Goal: Task Accomplishment & Management: Use online tool/utility

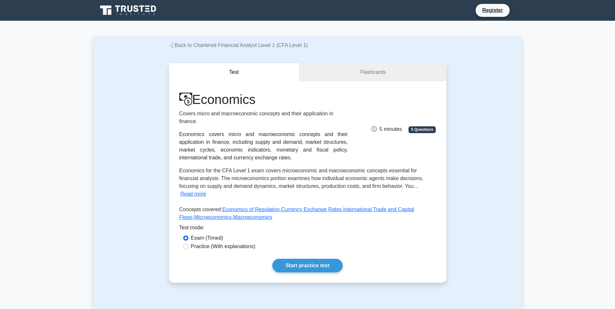
click at [243, 243] on label "Practice (With explanations)" at bounding box center [223, 247] width 65 height 8
click at [188, 244] on input "Practice (With explanations)" at bounding box center [185, 246] width 5 height 5
radio input "true"
click at [312, 260] on link "Start practice test" at bounding box center [307, 266] width 70 height 14
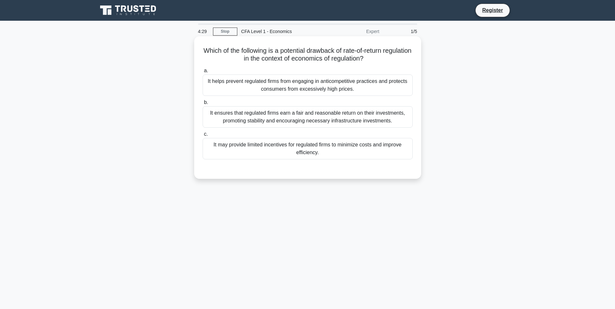
click at [284, 119] on div "It ensures that regulated firms earn a fair and reasonable return on their inve…" at bounding box center [308, 116] width 210 height 21
click at [203, 105] on input "b. It ensures that regulated firms earn a fair and reasonable return on their i…" at bounding box center [203, 102] width 0 height 4
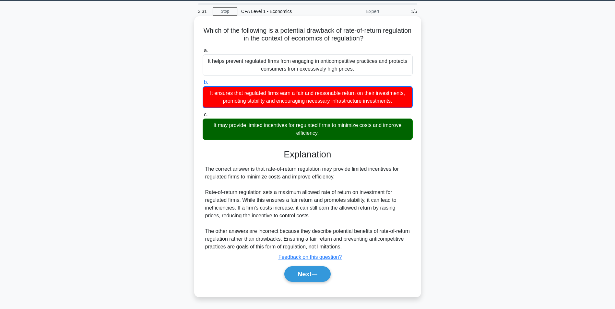
scroll to position [41, 0]
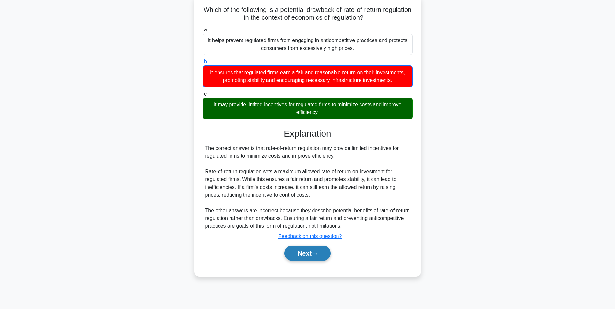
click at [307, 254] on button "Next" at bounding box center [307, 254] width 46 height 16
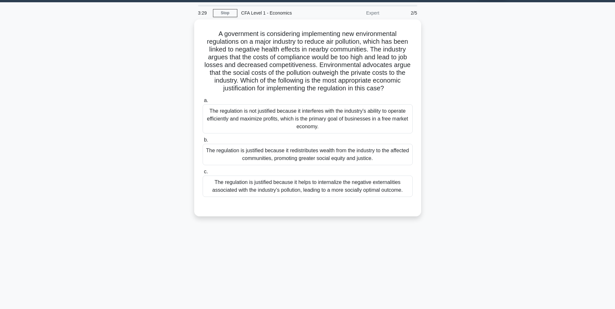
scroll to position [0, 0]
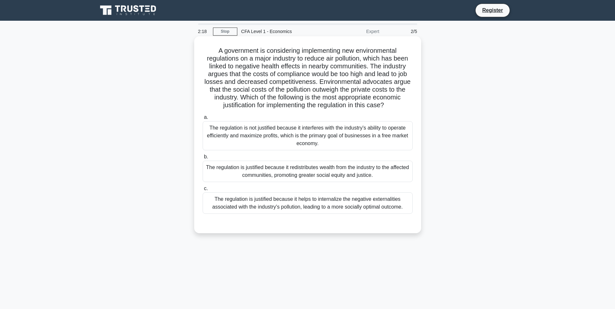
click at [308, 172] on div "The regulation is justified because it redistributes wealth from the industry t…" at bounding box center [308, 171] width 210 height 21
click at [203, 159] on input "b. The regulation is justified because it redistributes wealth from the industr…" at bounding box center [203, 157] width 0 height 4
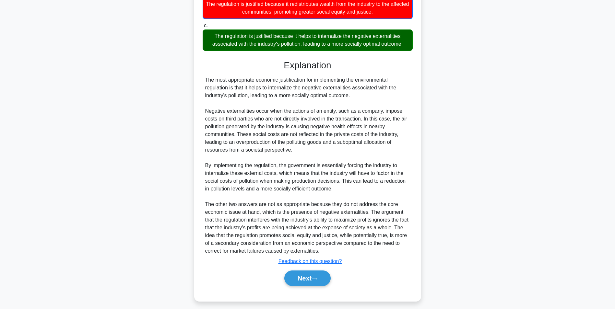
scroll to position [169, 0]
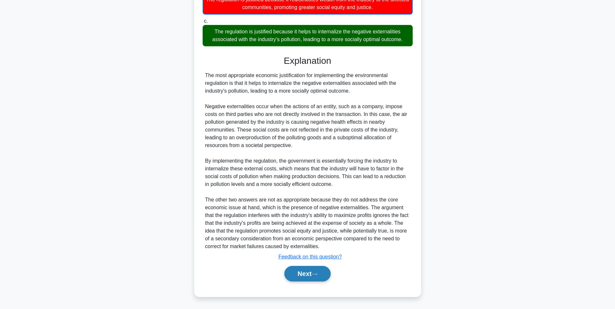
click at [315, 274] on icon at bounding box center [315, 275] width 6 height 4
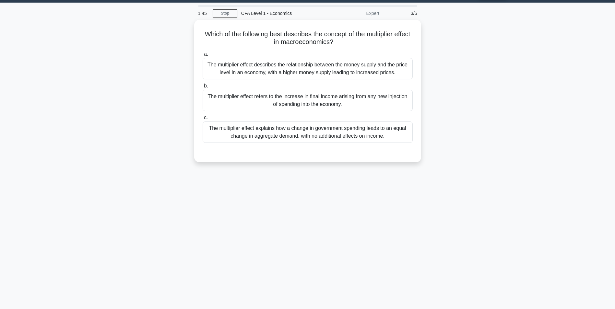
scroll to position [0, 0]
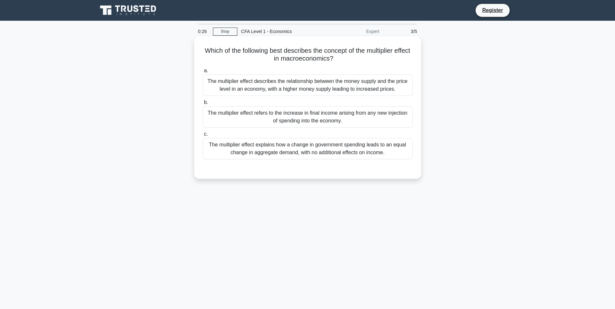
click at [363, 151] on div "The multiplier effect explains how a change in government spending leads to an …" at bounding box center [308, 148] width 210 height 21
click at [203, 136] on input "c. The multiplier effect explains how a change in government spending leads to …" at bounding box center [203, 134] width 0 height 4
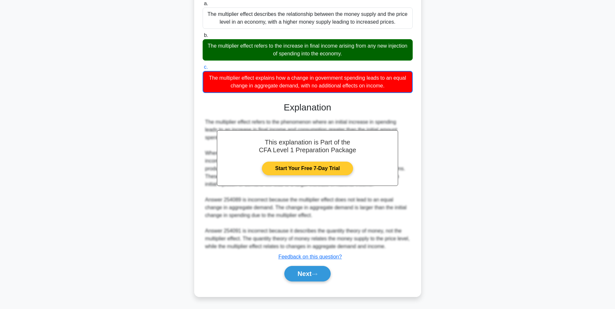
scroll to position [67, 0]
click at [315, 274] on icon at bounding box center [315, 275] width 6 height 4
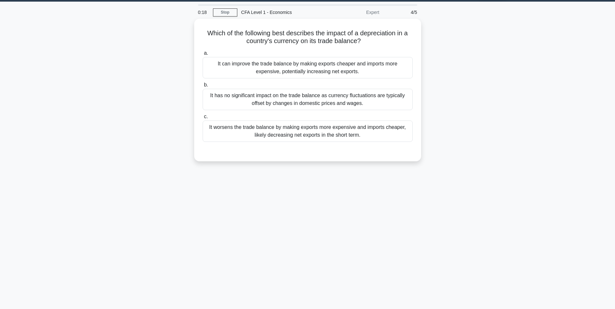
scroll to position [0, 0]
